Goal: Task Accomplishment & Management: Manage account settings

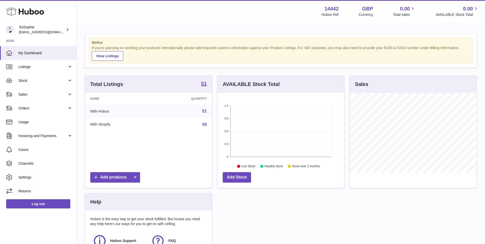
scroll to position [80, 127]
click at [207, 84] on strong "51" at bounding box center [204, 83] width 6 height 5
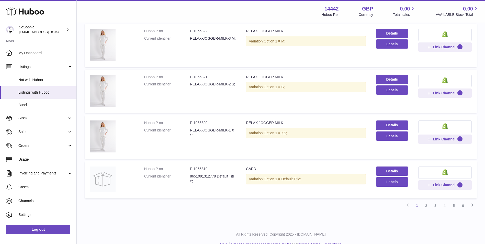
scroll to position [341, 0]
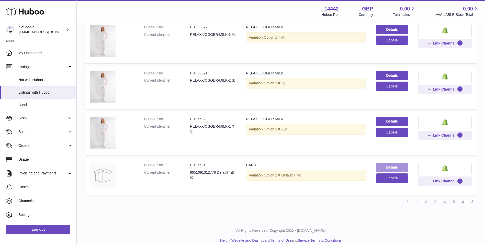
click at [399, 165] on link "Details" at bounding box center [392, 167] width 32 height 9
click at [34, 118] on span "Stock" at bounding box center [42, 118] width 49 height 5
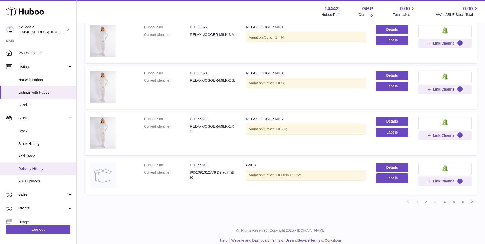
click at [49, 167] on span "Delivery History" at bounding box center [45, 168] width 54 height 5
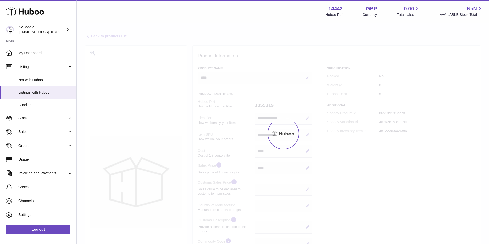
select select
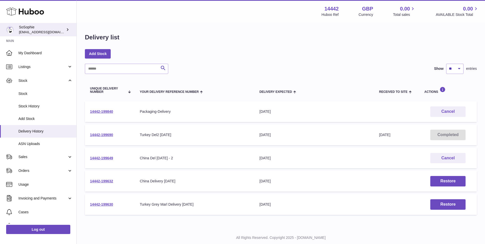
click at [39, 29] on div "SoSophie internalAdmin-14442@internal.huboo.com" at bounding box center [42, 30] width 46 height 10
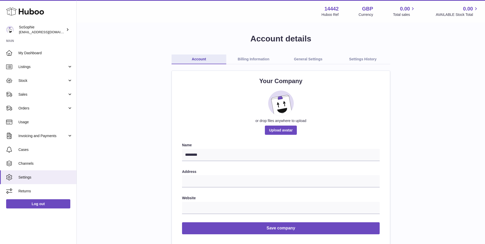
click at [253, 57] on link "Billing Information" at bounding box center [253, 59] width 55 height 10
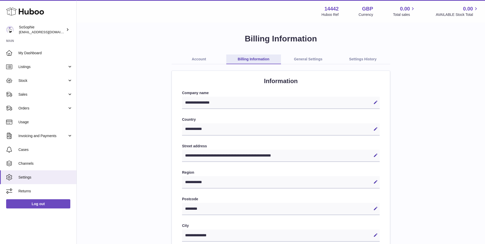
select select "**"
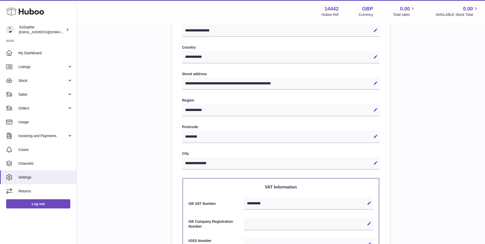
scroll to position [213, 0]
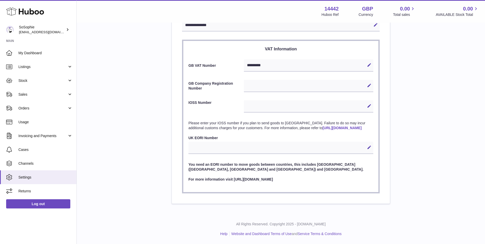
click at [323, 129] on link "https://ec.europa.eu/taxation_customs/business/vat/ioss_en" at bounding box center [342, 128] width 39 height 4
